Goal: Information Seeking & Learning: Learn about a topic

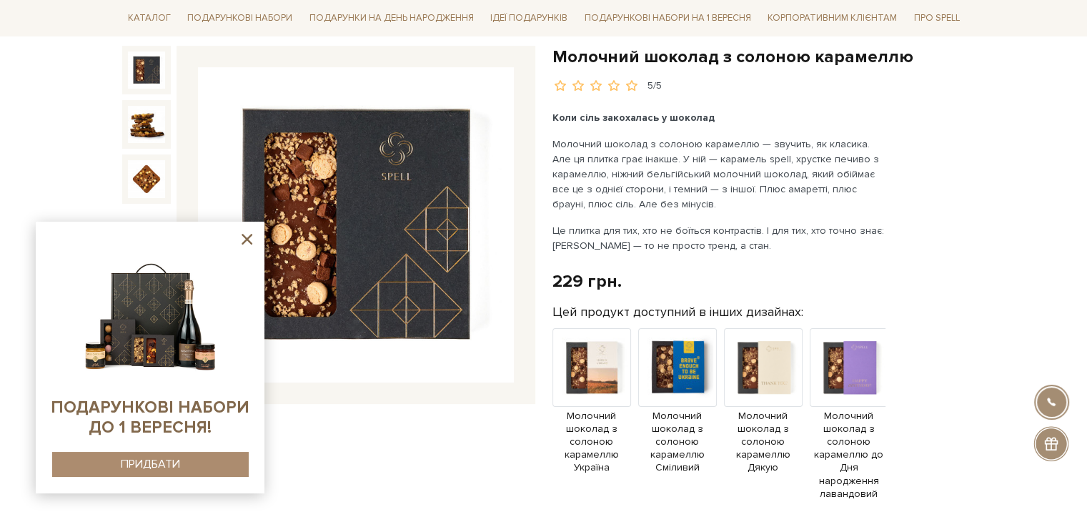
click at [246, 238] on icon at bounding box center [247, 239] width 11 height 11
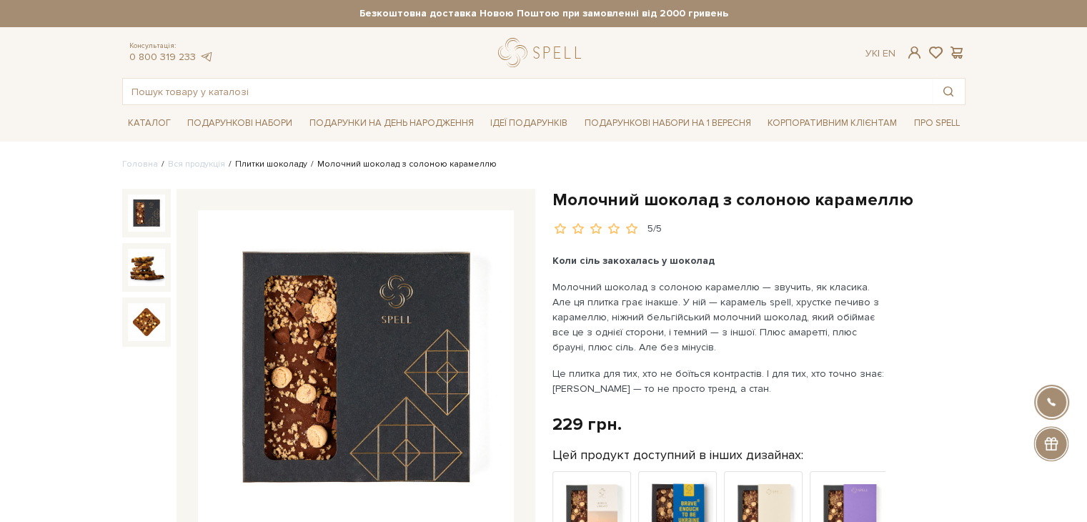
click at [280, 162] on link "Плитки шоколаду" at bounding box center [271, 164] width 72 height 11
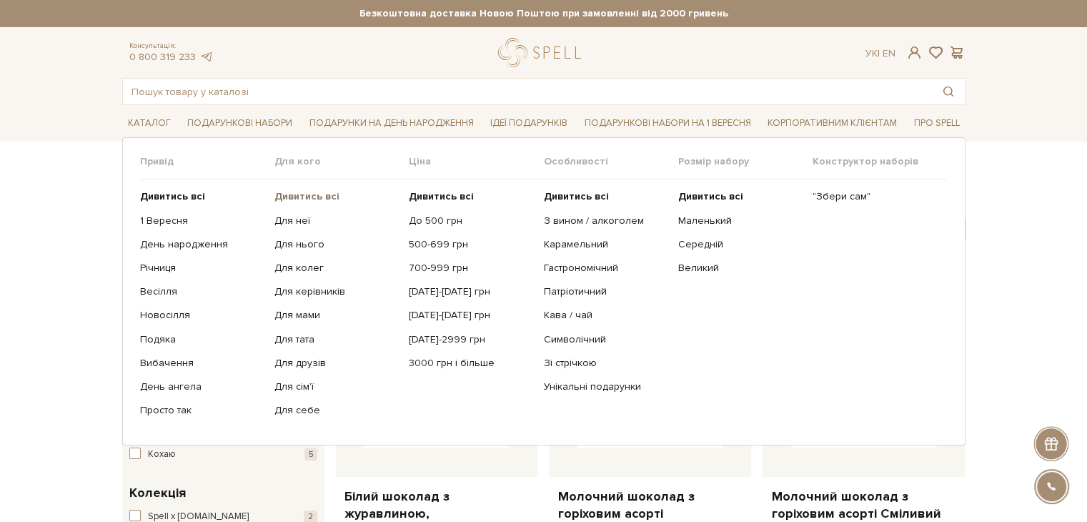
click at [297, 198] on b "Дивитись всі" at bounding box center [306, 196] width 65 height 12
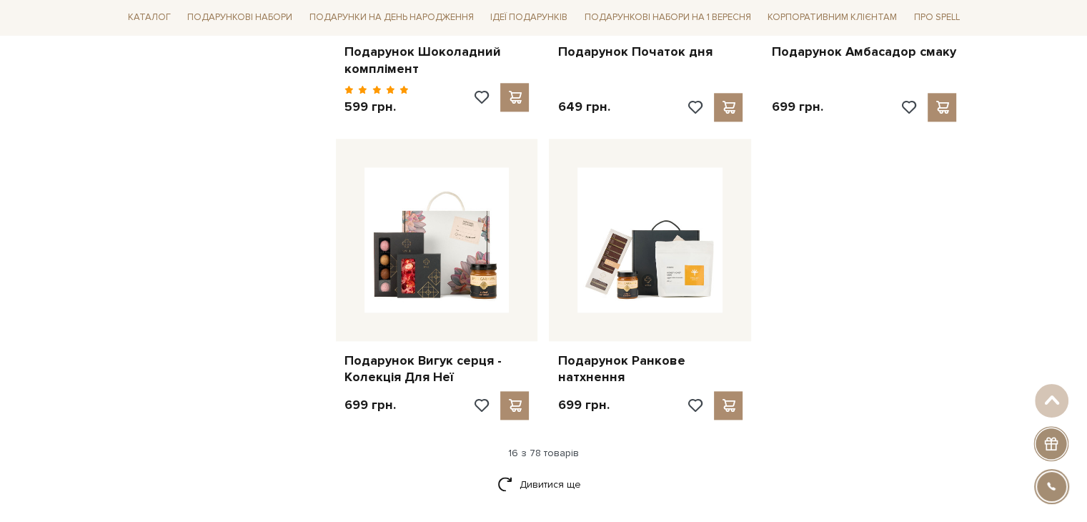
scroll to position [1644, 0]
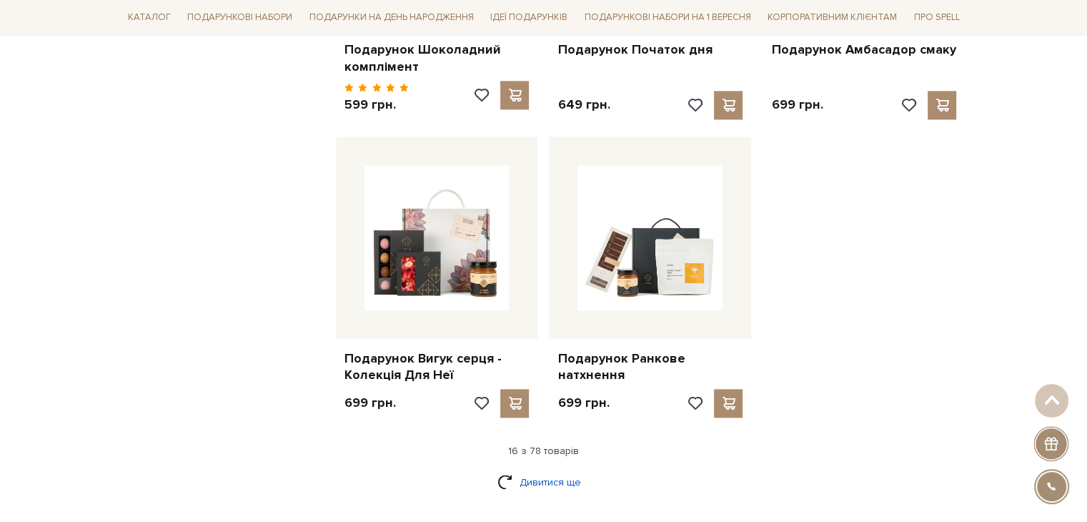
click at [540, 470] on link "Дивитися ще" at bounding box center [543, 482] width 93 height 25
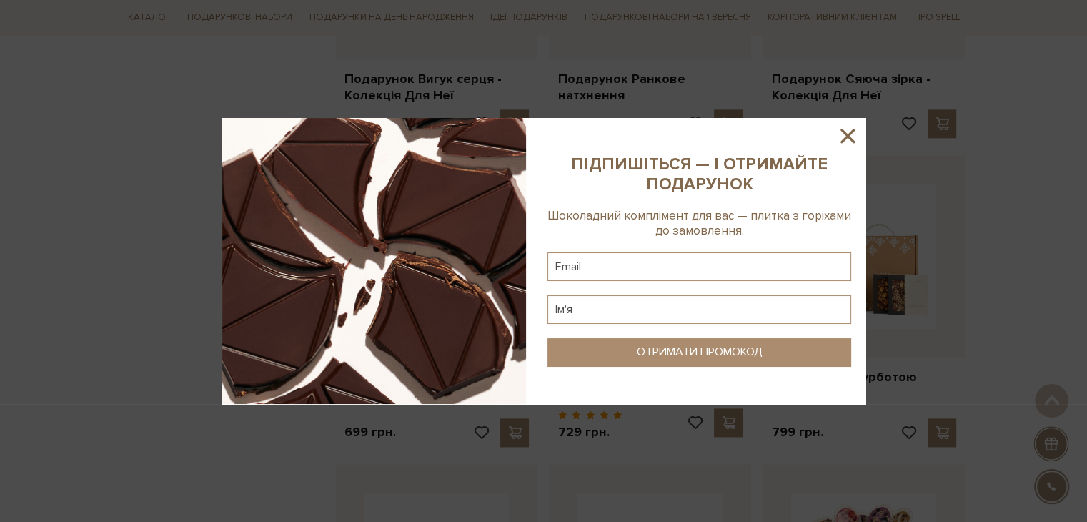
scroll to position [1930, 0]
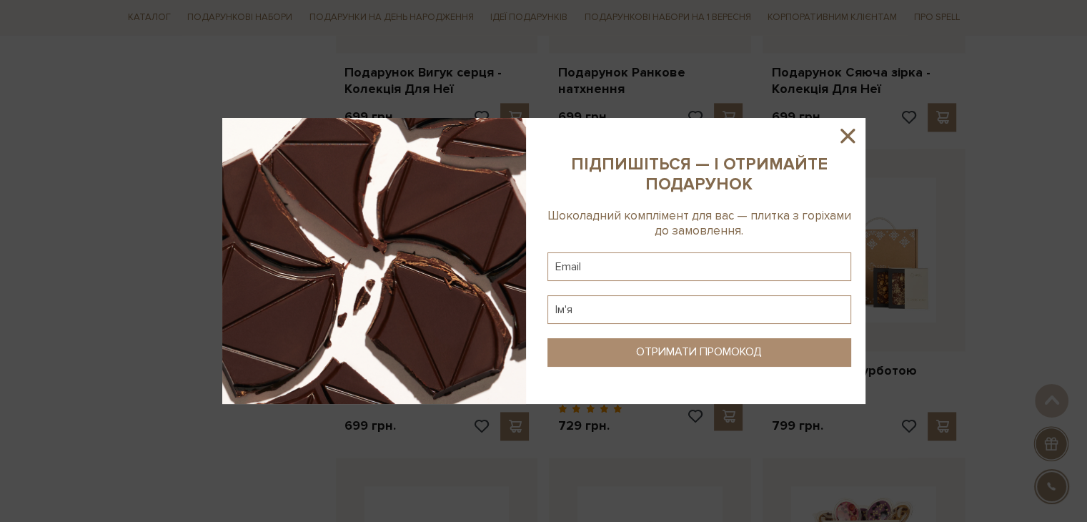
click at [855, 124] on icon at bounding box center [848, 136] width 24 height 24
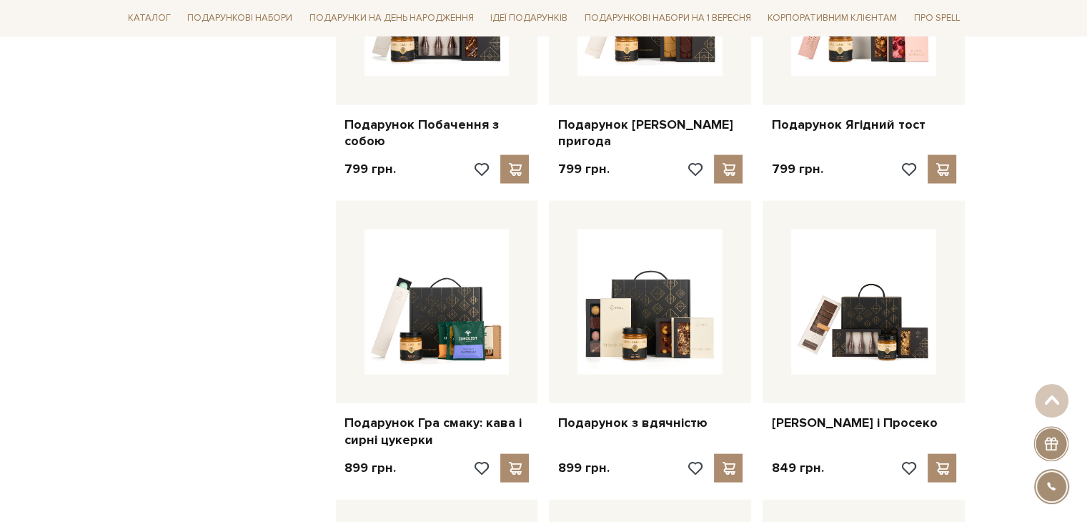
scroll to position [2788, 0]
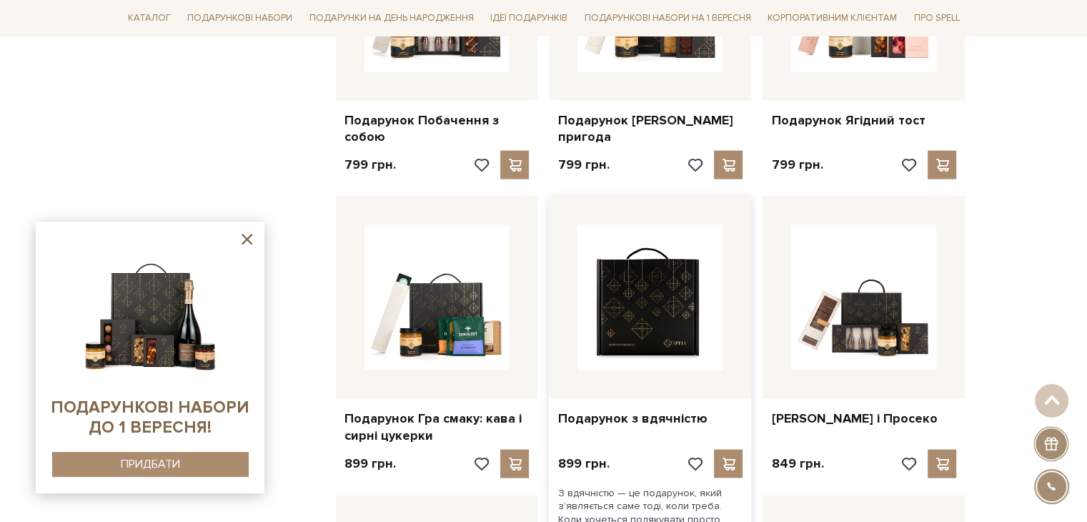
click at [660, 321] on img at bounding box center [650, 297] width 145 height 145
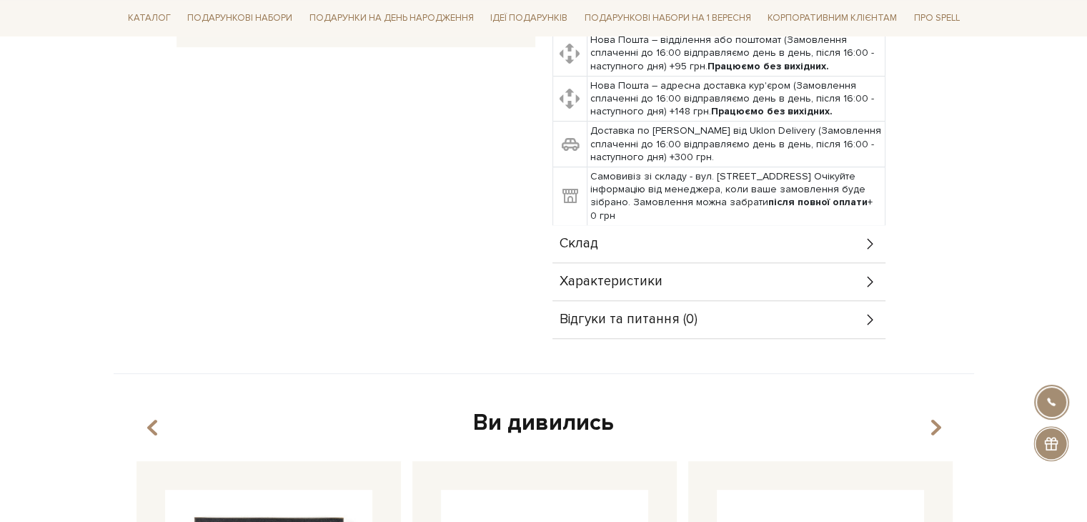
scroll to position [572, 0]
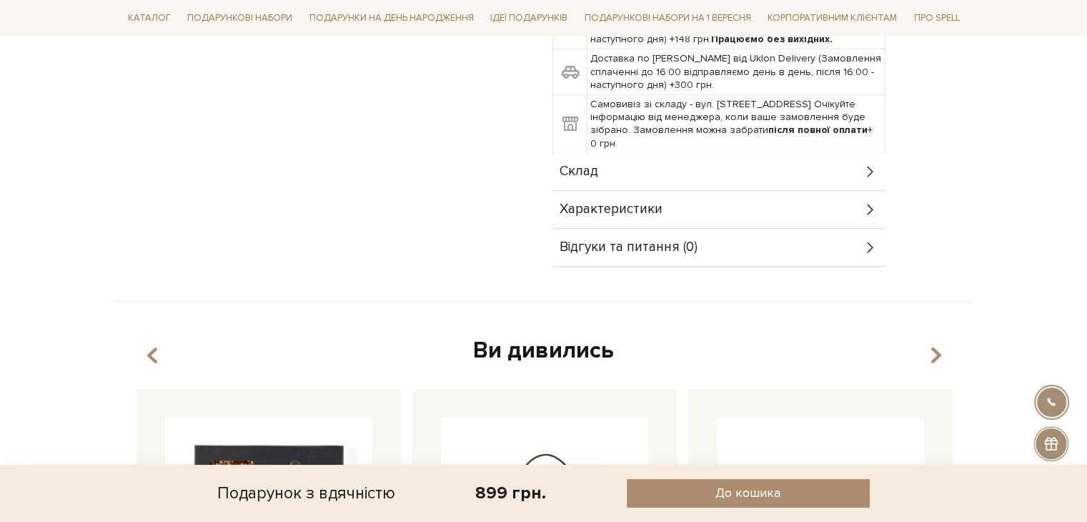
click at [607, 172] on div "Склад" at bounding box center [719, 171] width 333 height 37
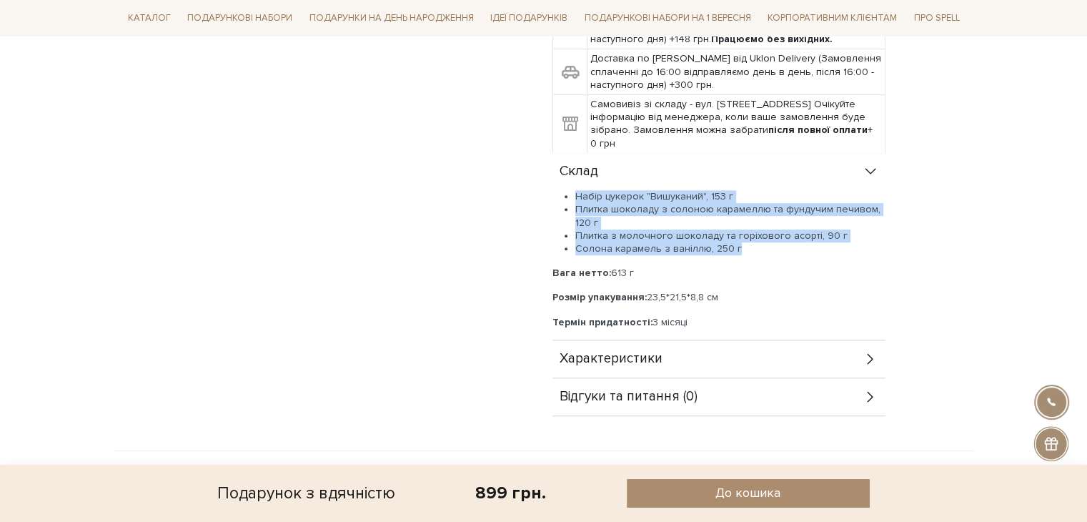
drag, startPoint x: 576, startPoint y: 192, endPoint x: 746, endPoint y: 242, distance: 177.1
click at [746, 242] on ul "Набір цукерок "Вишуканий", 153 г Плитка шоколаду з солоною карамеллю та фундучи…" at bounding box center [719, 222] width 333 height 65
copy ul "Набір цукерок "Вишуканий", 153 г Плитка шоколаду з солоною карамеллю та фундучи…"
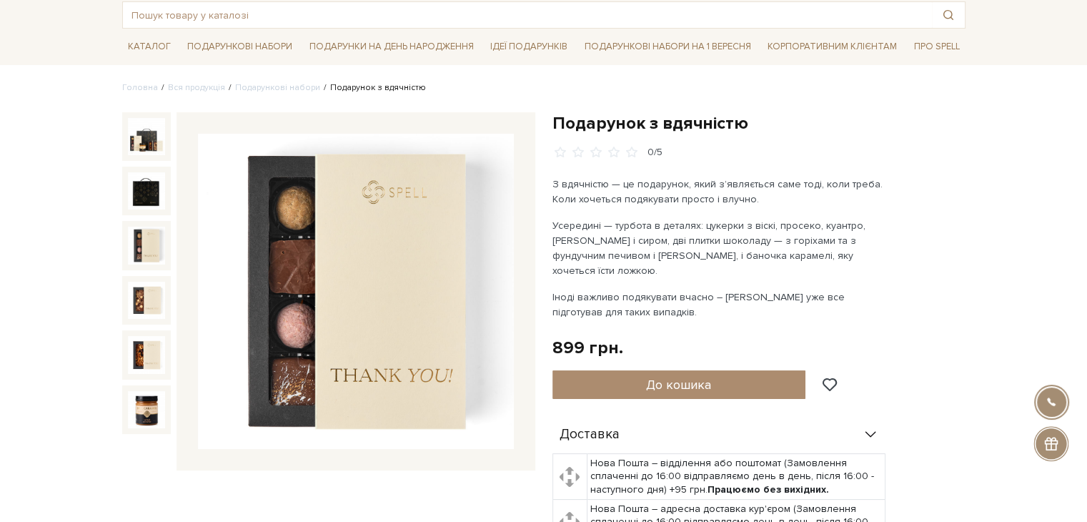
scroll to position [71, 0]
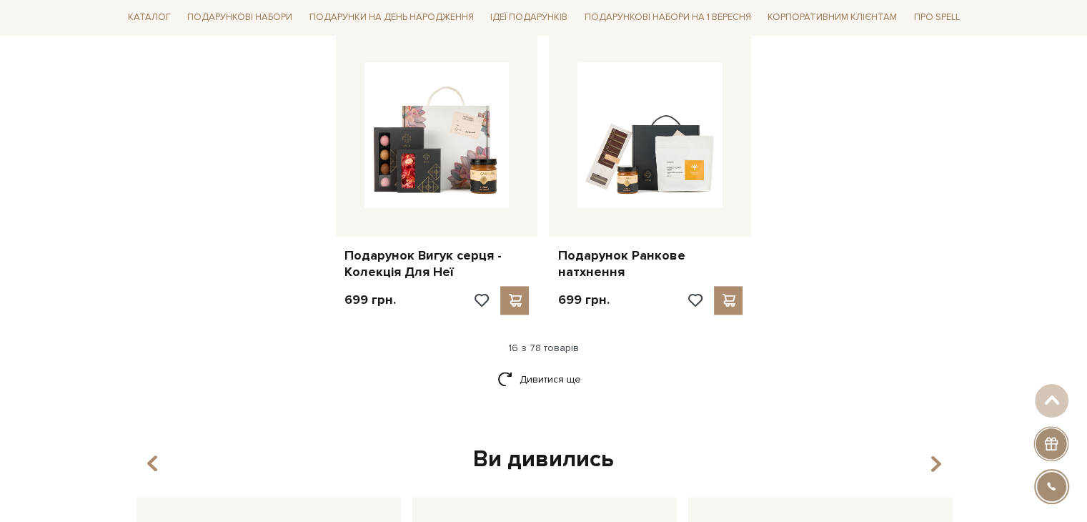
scroll to position [1858, 0]
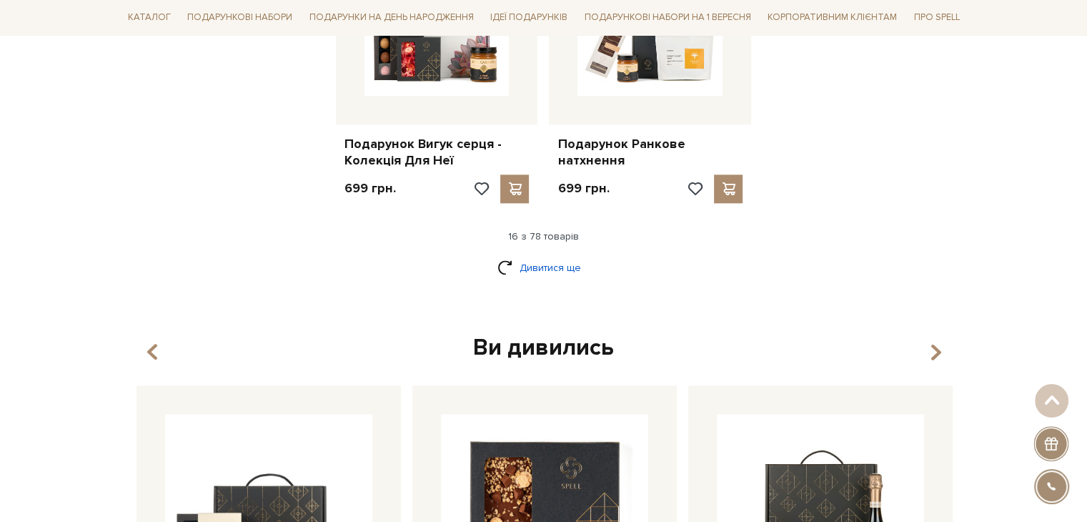
click at [528, 255] on link "Дивитися ще" at bounding box center [543, 267] width 93 height 25
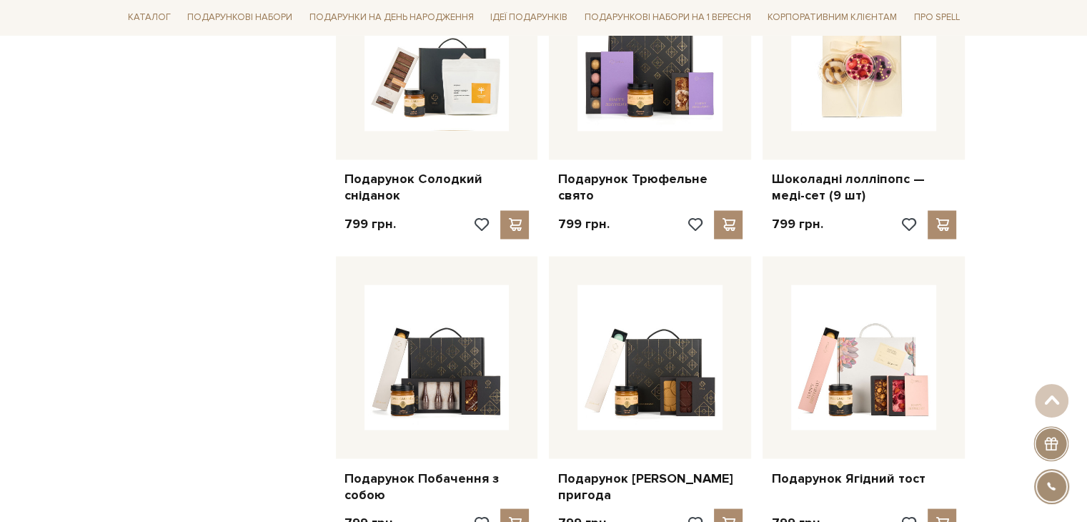
scroll to position [2502, 0]
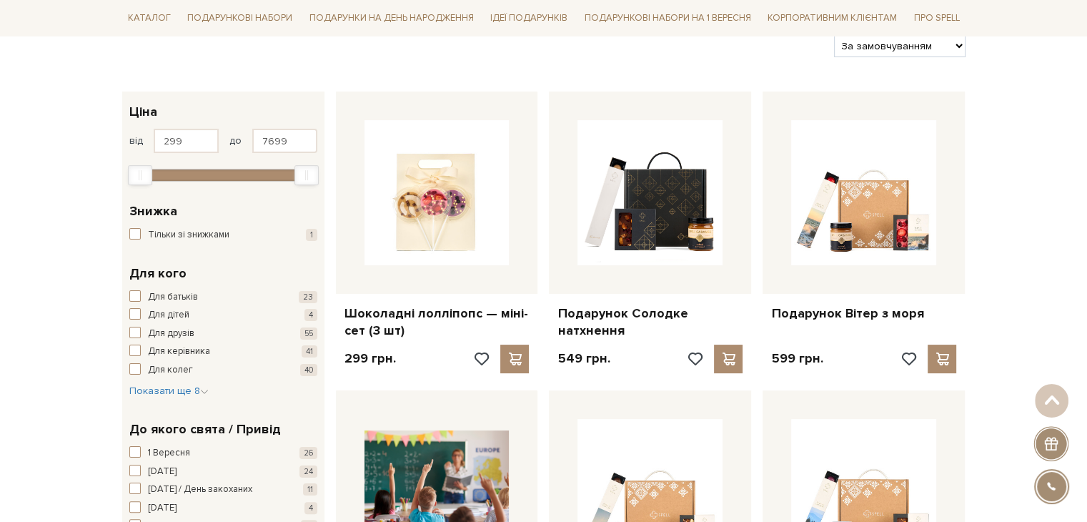
scroll to position [0, 0]
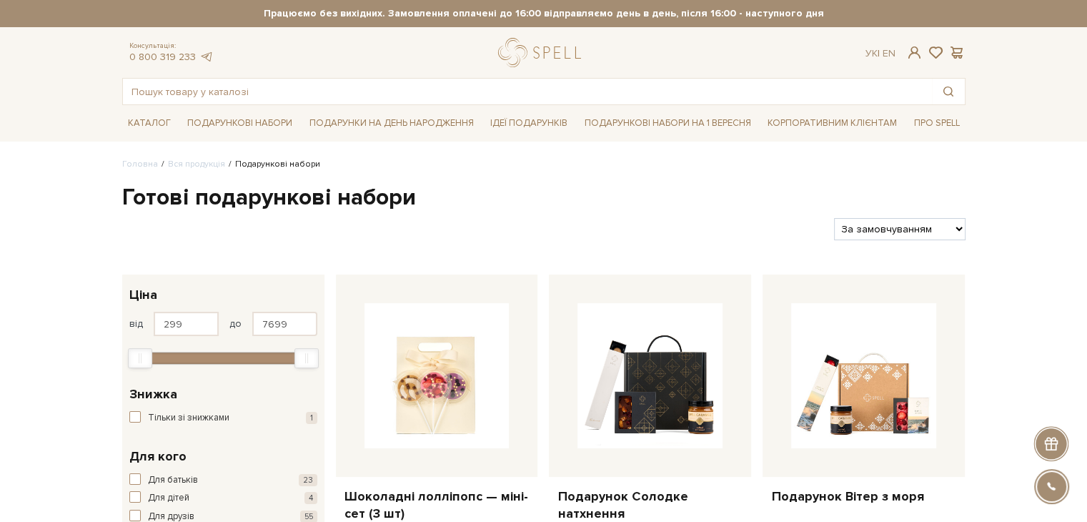
click at [903, 226] on select "За замовчуванням За Ціною (зростання) За Ціною (зменшення) Новинки За популярні…" at bounding box center [899, 229] width 131 height 22
select select "[URL][DOMAIN_NAME]"
click at [834, 218] on select "За замовчуванням За Ціною (зростання) За Ціною (зменшення) Новинки За популярні…" at bounding box center [899, 229] width 131 height 22
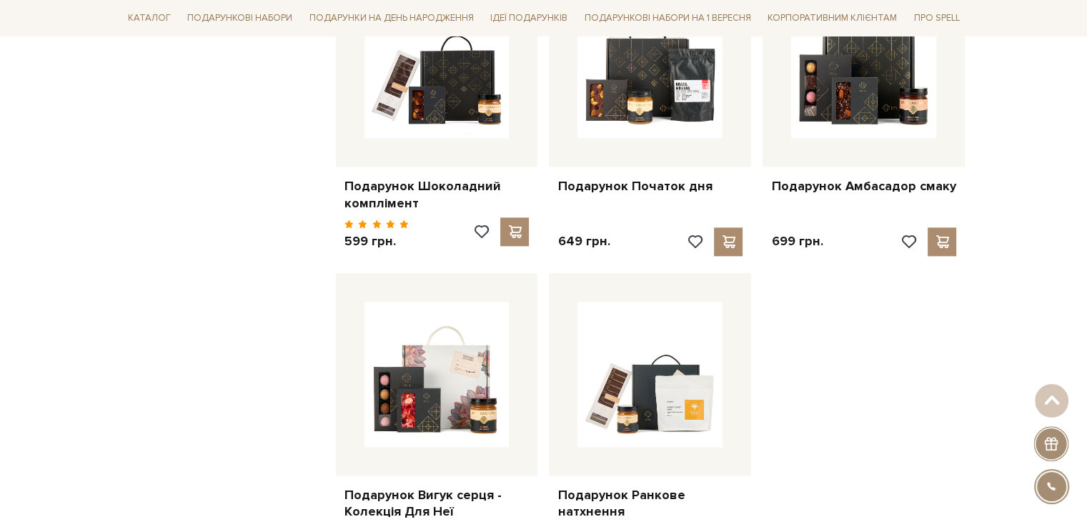
scroll to position [1644, 0]
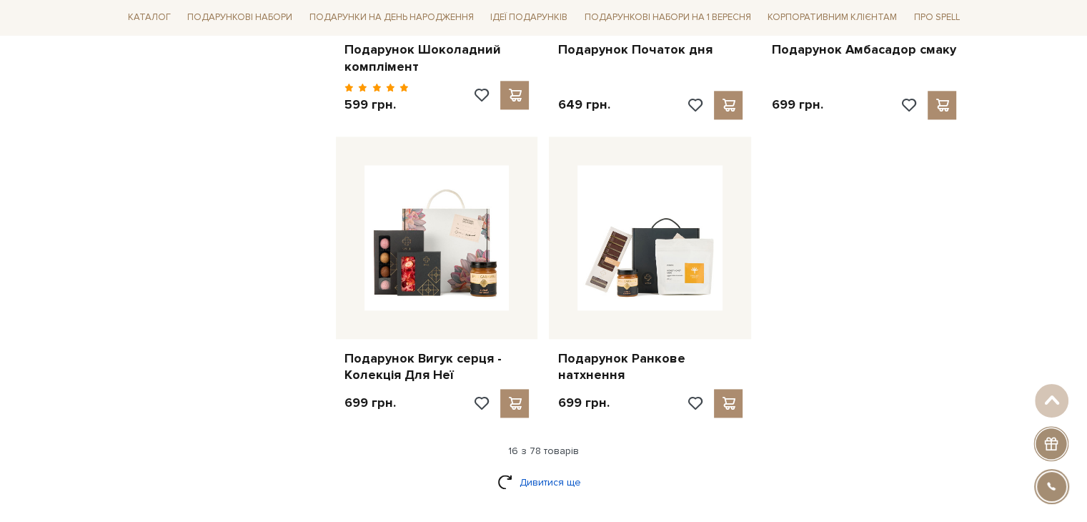
click at [532, 472] on link "Дивитися ще" at bounding box center [543, 482] width 93 height 25
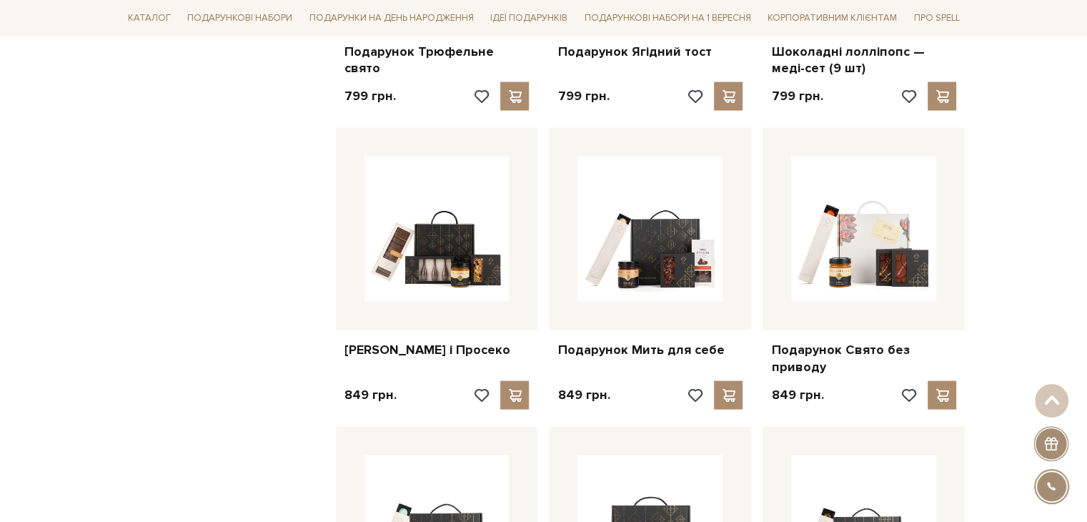
scroll to position [2859, 0]
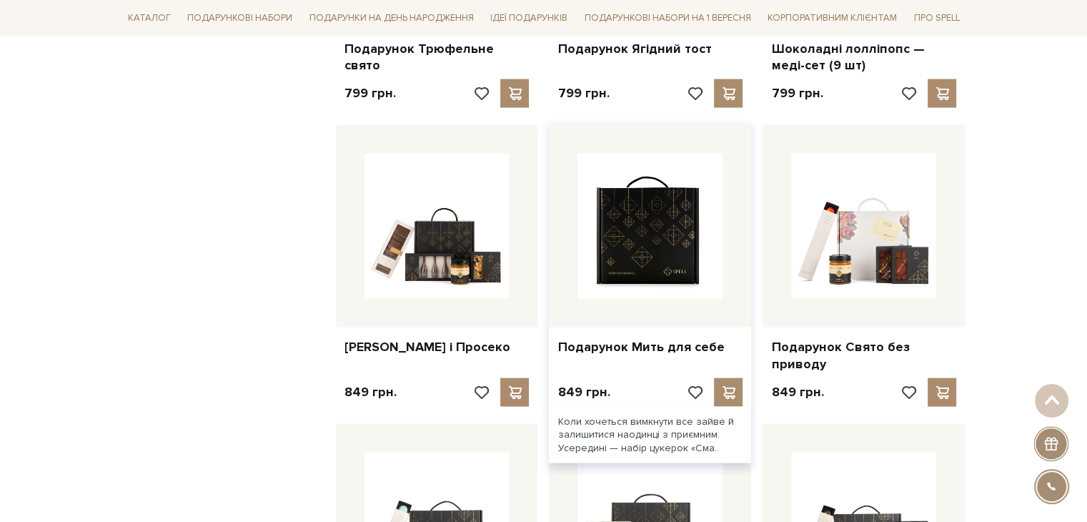
click at [615, 237] on img at bounding box center [650, 226] width 145 height 145
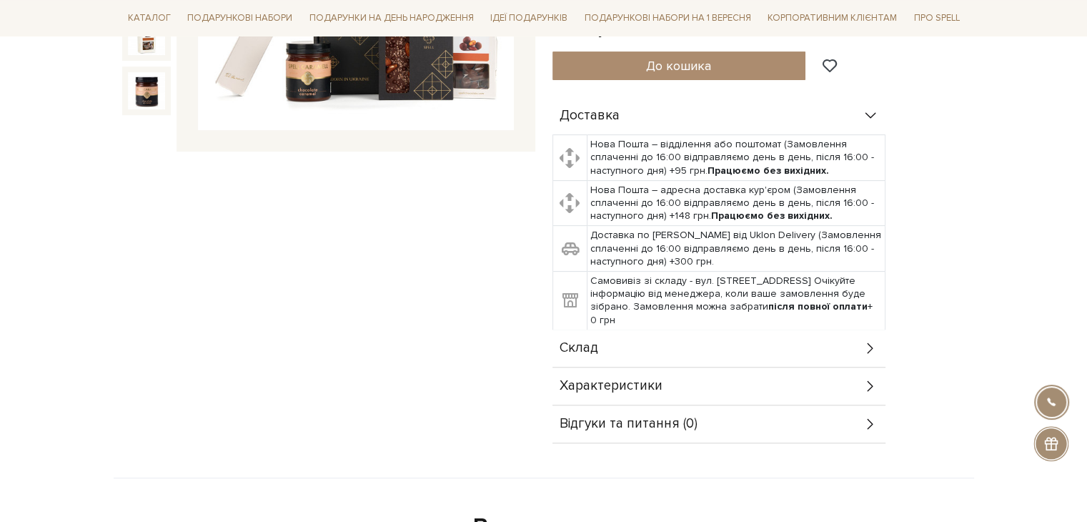
scroll to position [429, 0]
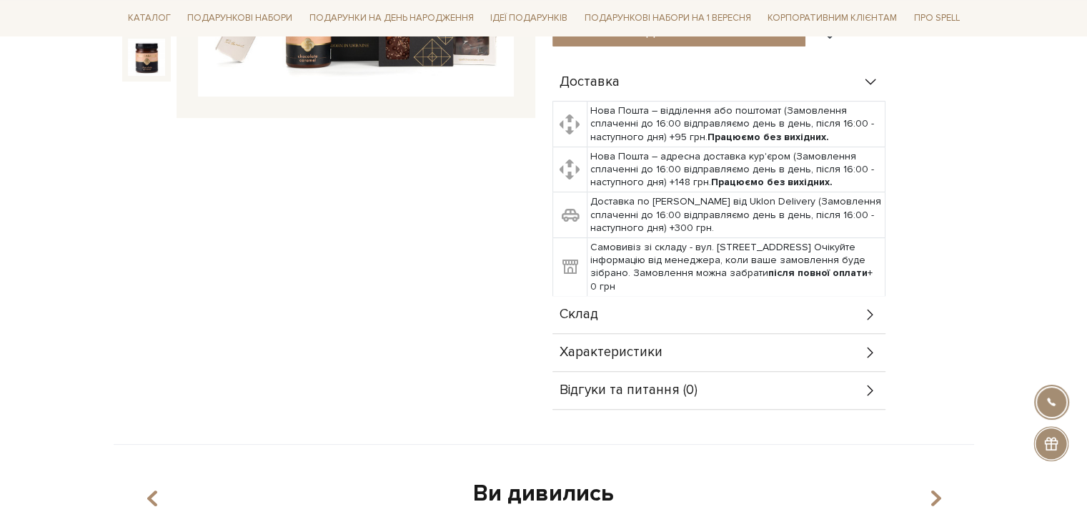
click at [658, 296] on div "Склад" at bounding box center [719, 314] width 333 height 37
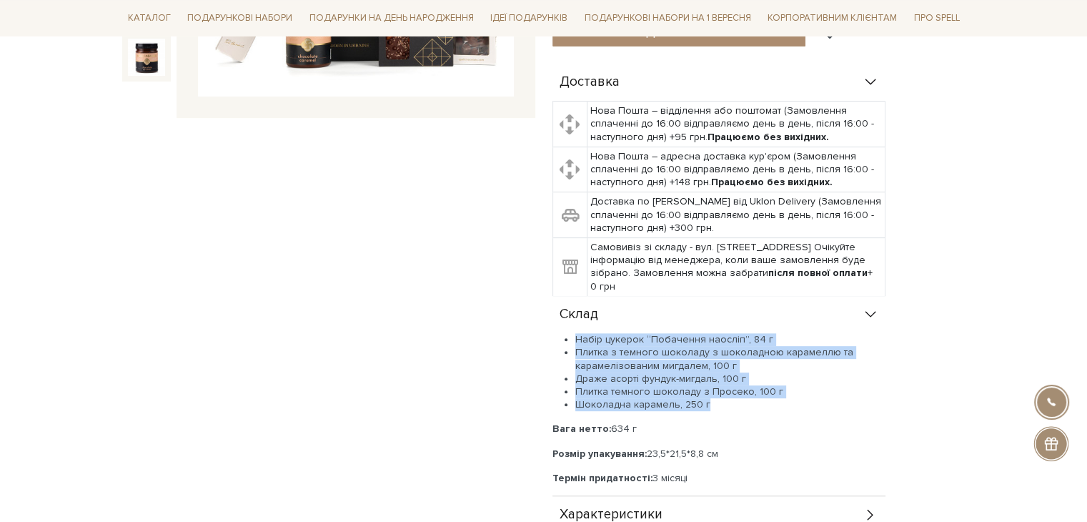
drag, startPoint x: 575, startPoint y: 303, endPoint x: 706, endPoint y: 366, distance: 145.1
click at [706, 367] on ul "Набір цукерок “Побачення наосліп”, 84 г Плитка з темного шоколаду з шоколадною …" at bounding box center [719, 372] width 333 height 78
copy ul "Набір цукерок “Побачення наосліп”, 84 г Плитка з темного шоколаду з шоколадною …"
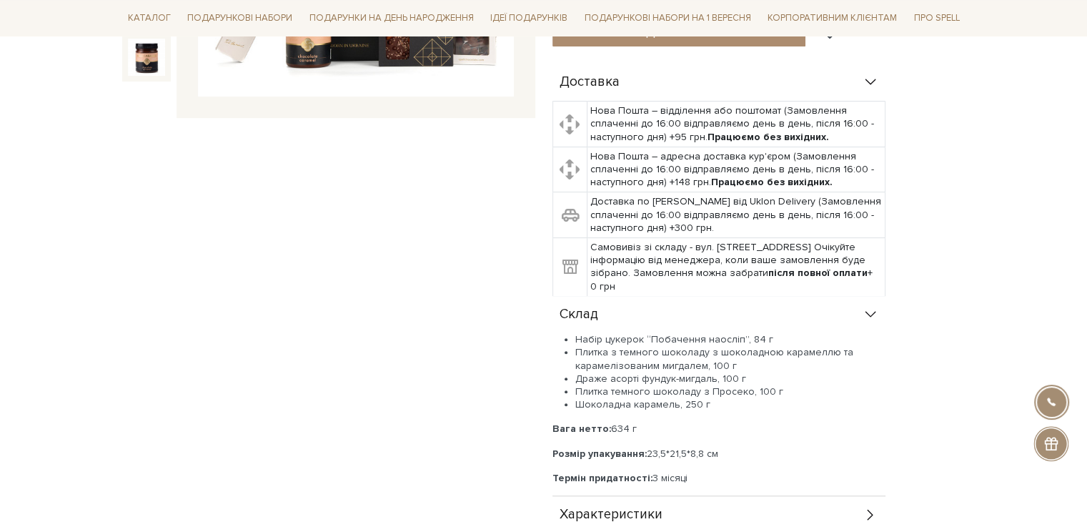
click at [710, 398] on li "Шоколадна карамель, 250 г" at bounding box center [730, 404] width 310 height 13
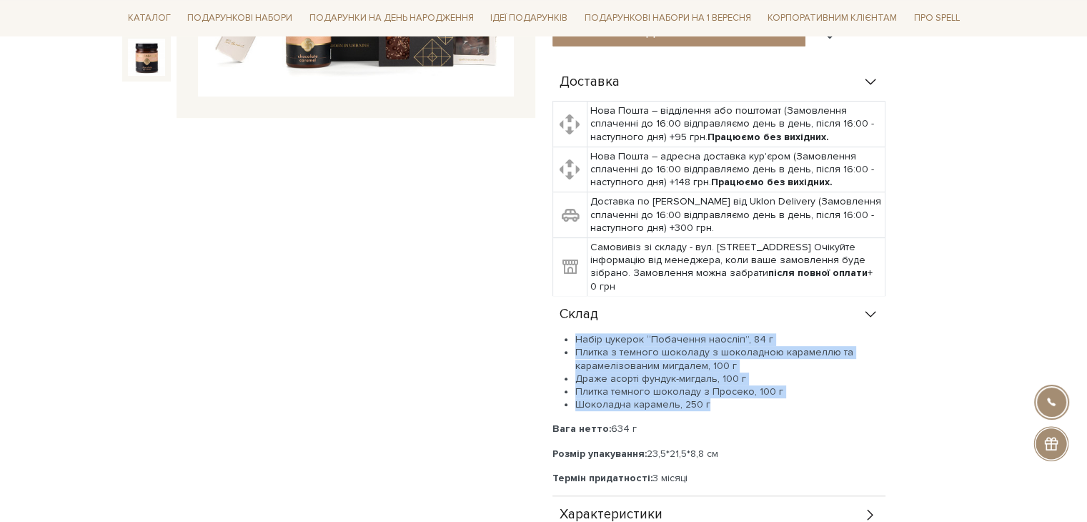
drag, startPoint x: 577, startPoint y: 307, endPoint x: 706, endPoint y: 373, distance: 145.1
click at [706, 373] on ul "Набір цукерок “Побачення наосліп”, 84 г Плитка з темного шоколаду з шоколадною …" at bounding box center [719, 372] width 333 height 78
copy ul "Набір цукерок “Побачення наосліп”, 84 г Плитка з темного шоколаду з шоколадною …"
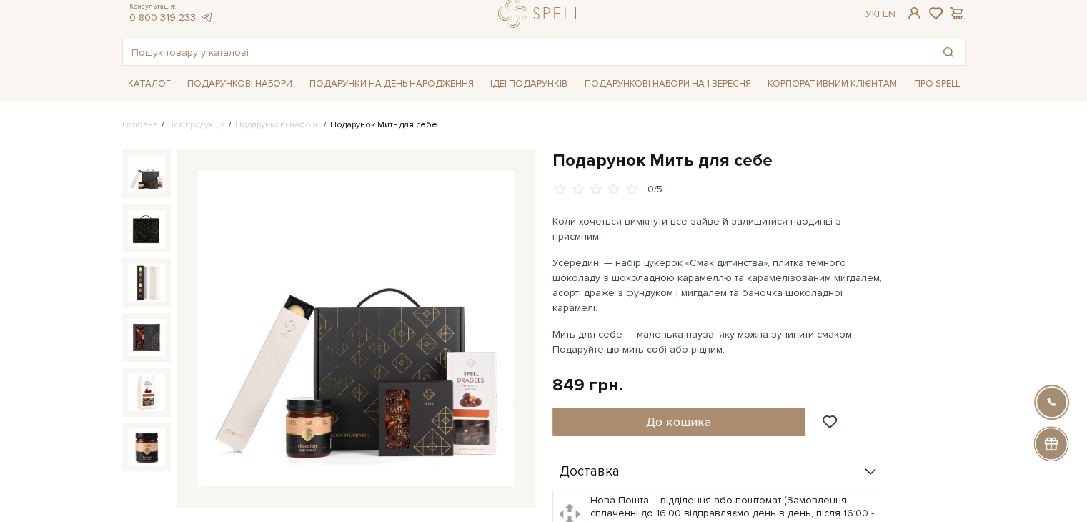
scroll to position [0, 0]
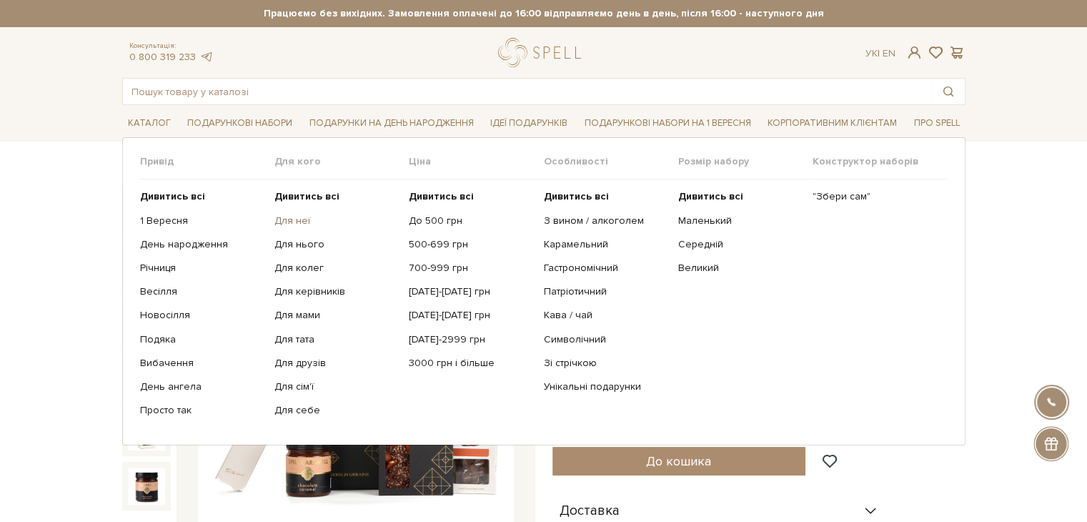
click at [290, 218] on link "Для неї" at bounding box center [336, 220] width 124 height 13
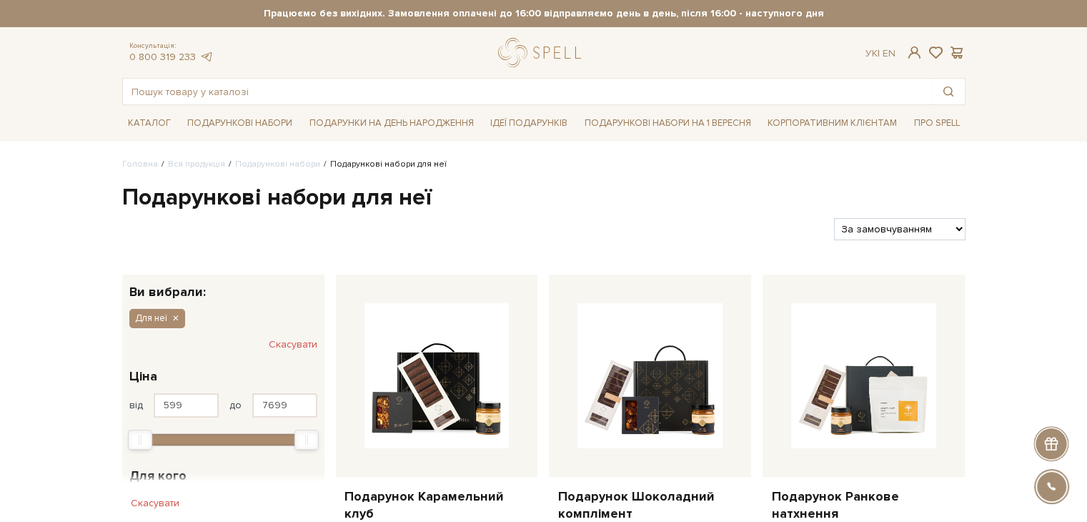
select select "https://spellchocolate.com/our-productions/podarunkovi-box/dlja-neji?sort=p.pri…"
click at [834, 218] on select "За замовчуванням За Ціною (зростання) За Ціною (зменшення) Новинки За популярні…" at bounding box center [899, 229] width 131 height 22
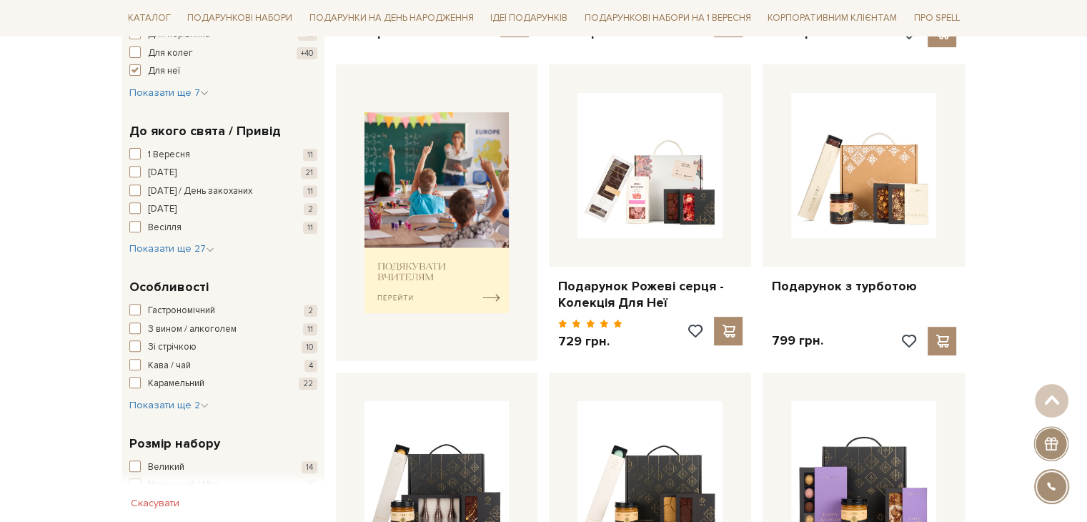
scroll to position [572, 0]
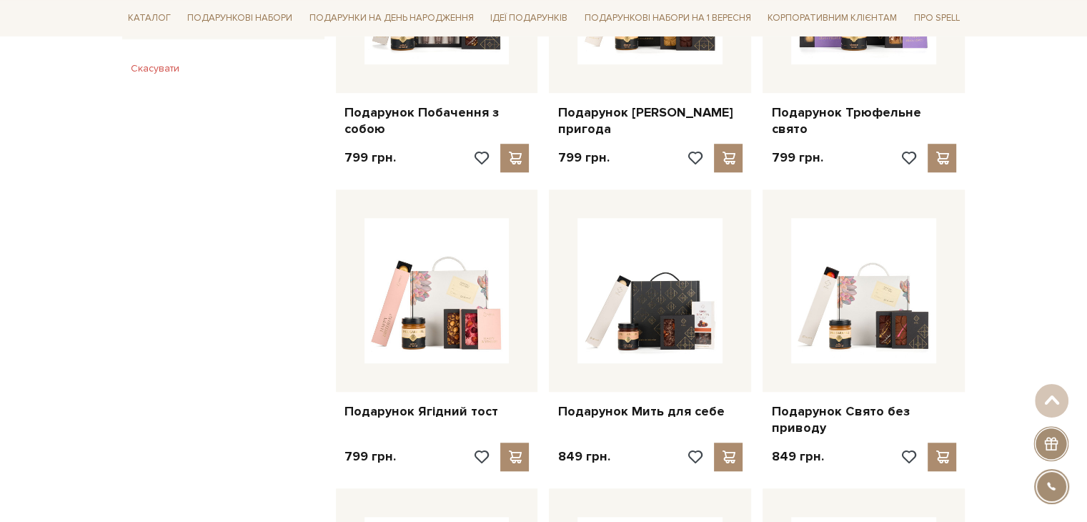
scroll to position [1072, 0]
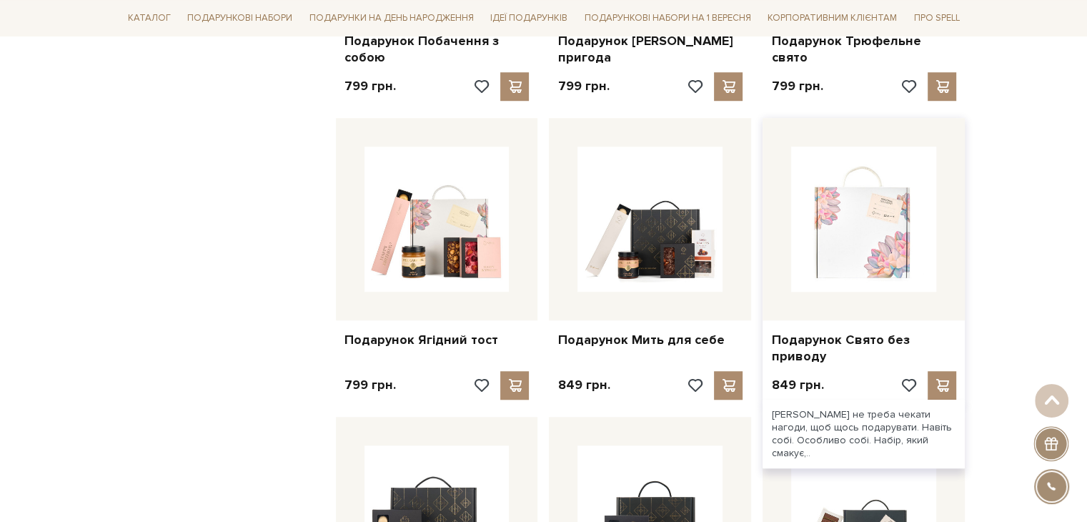
click at [909, 222] on img at bounding box center [863, 219] width 145 height 145
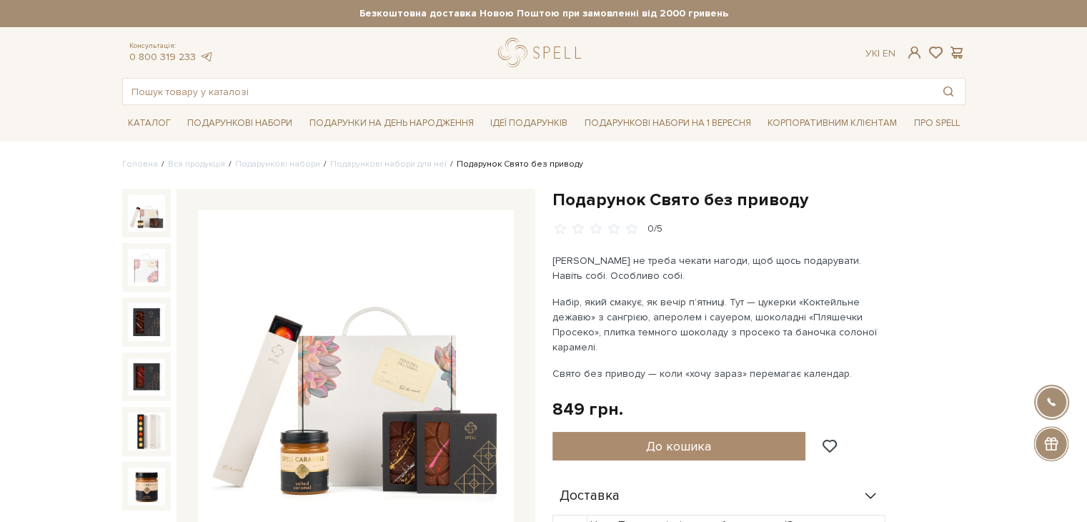
click at [967, 272] on div "Подарунок Свято без приводу 0/5 Деколи не треба чекати нагоди, щоб щось подарув…" at bounding box center [759, 506] width 430 height 635
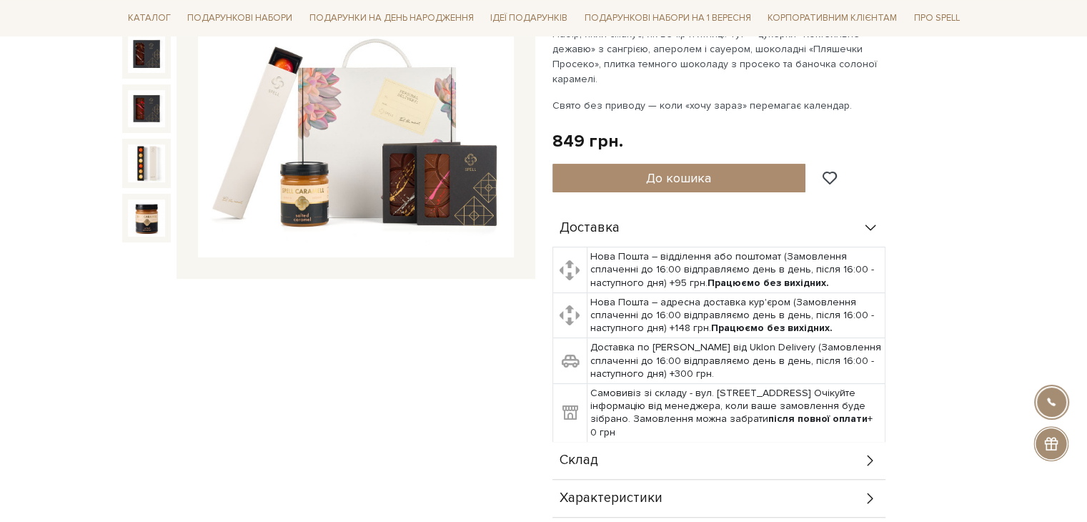
scroll to position [429, 0]
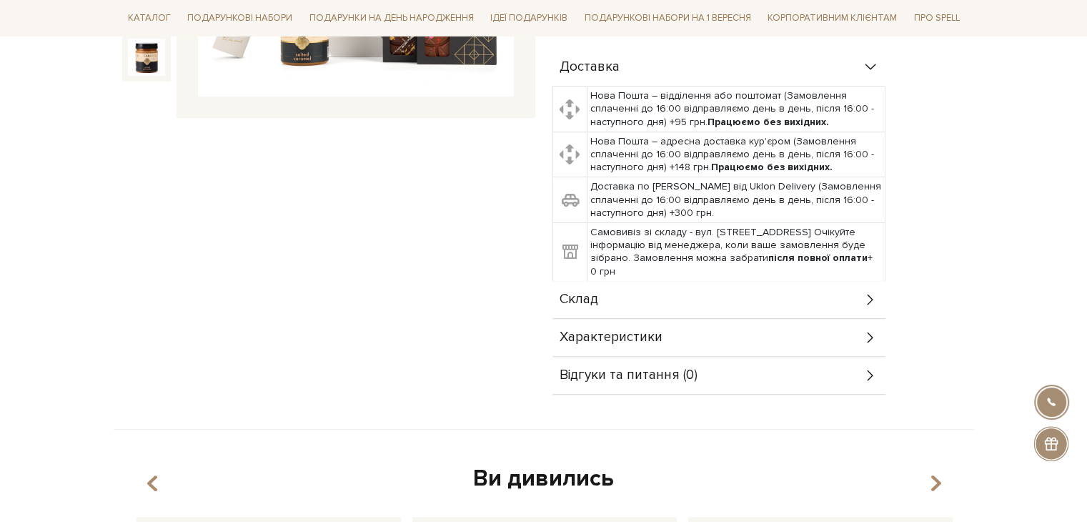
click at [635, 301] on div "Склад" at bounding box center [719, 299] width 333 height 37
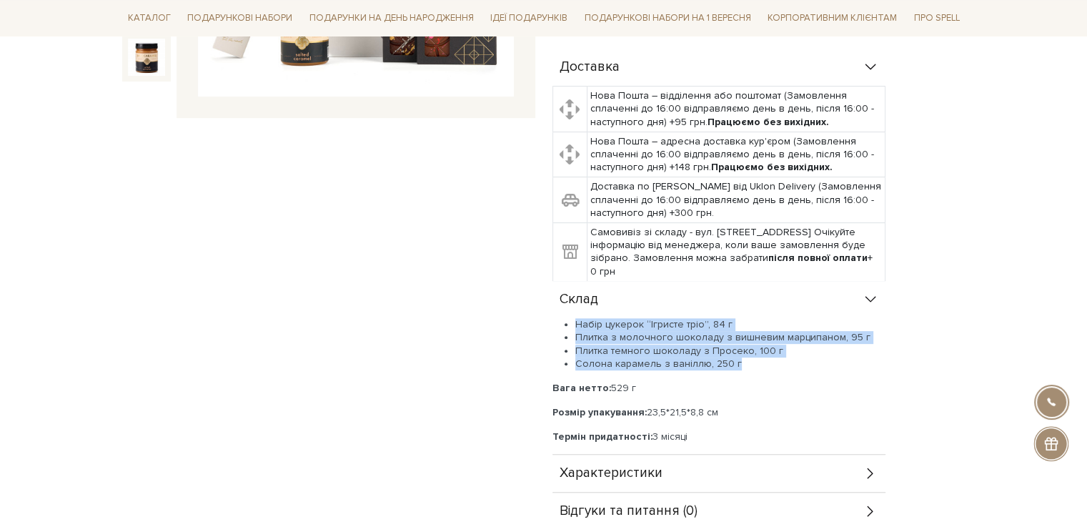
drag, startPoint x: 576, startPoint y: 319, endPoint x: 738, endPoint y: 361, distance: 167.0
click at [738, 361] on ul "Набір цукерок “Ігристе тріо”, 84 г Плитка з молочного шоколаду з вишневим марци…" at bounding box center [719, 344] width 333 height 52
copy ul "Набір цукерок “Ігристе тріо”, 84 г Плитка з молочного шоколаду з вишневим марци…"
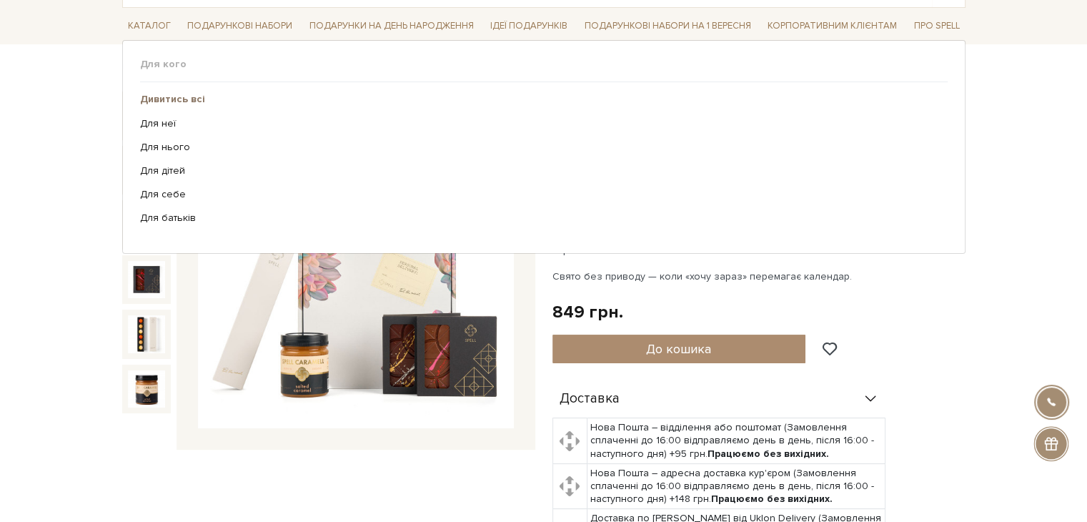
scroll to position [71, 0]
